Goal: Check status: Check status

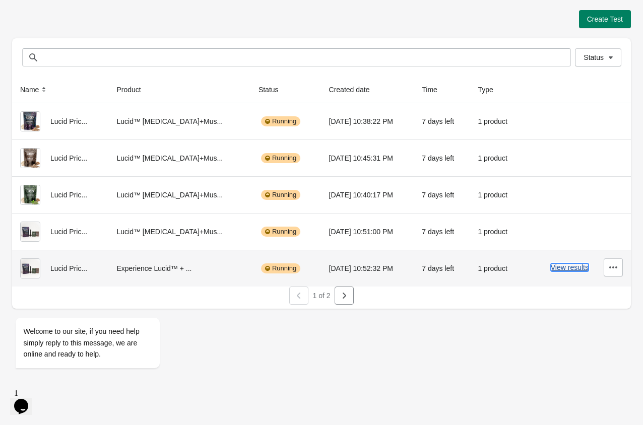
click at [565, 268] on button "View results" at bounding box center [570, 268] width 38 height 8
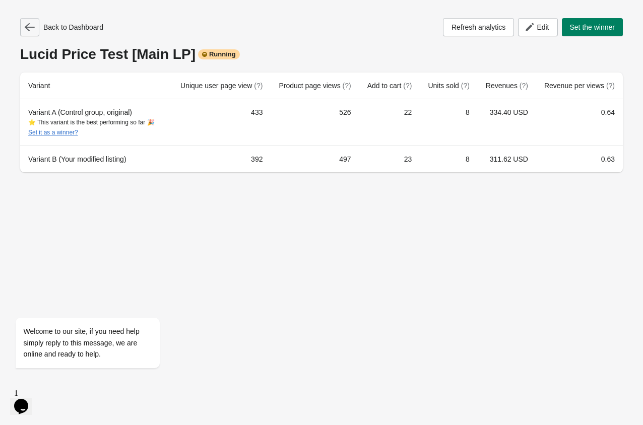
click at [27, 32] on icon "button" at bounding box center [30, 27] width 10 height 10
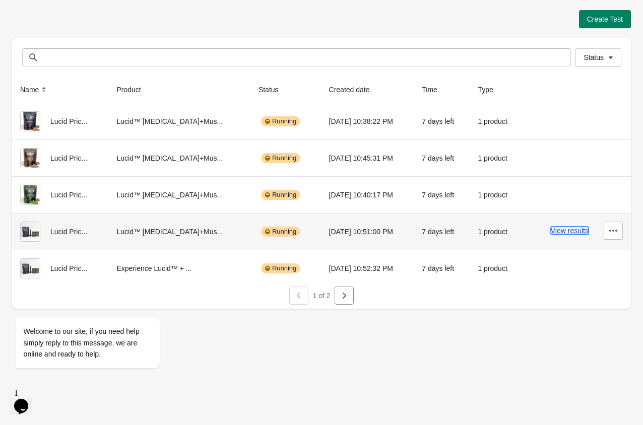
click at [565, 229] on button "View results" at bounding box center [570, 231] width 38 height 8
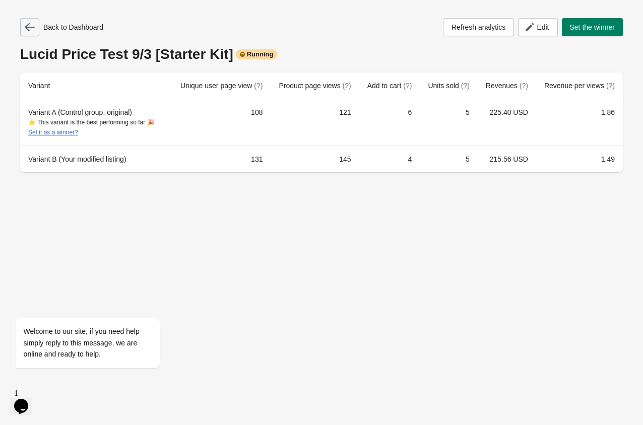
click at [26, 31] on icon "button" at bounding box center [30, 27] width 10 height 10
